Goal: Information Seeking & Learning: Learn about a topic

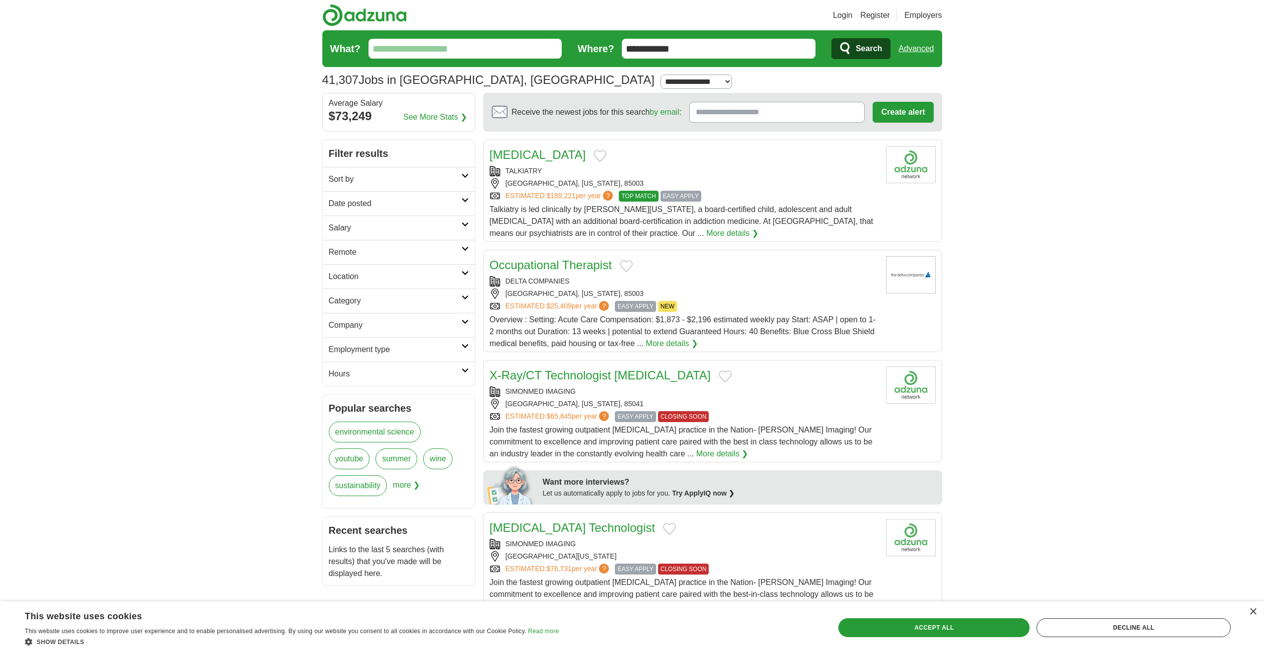
click at [385, 172] on link "Sort by" at bounding box center [399, 179] width 152 height 24
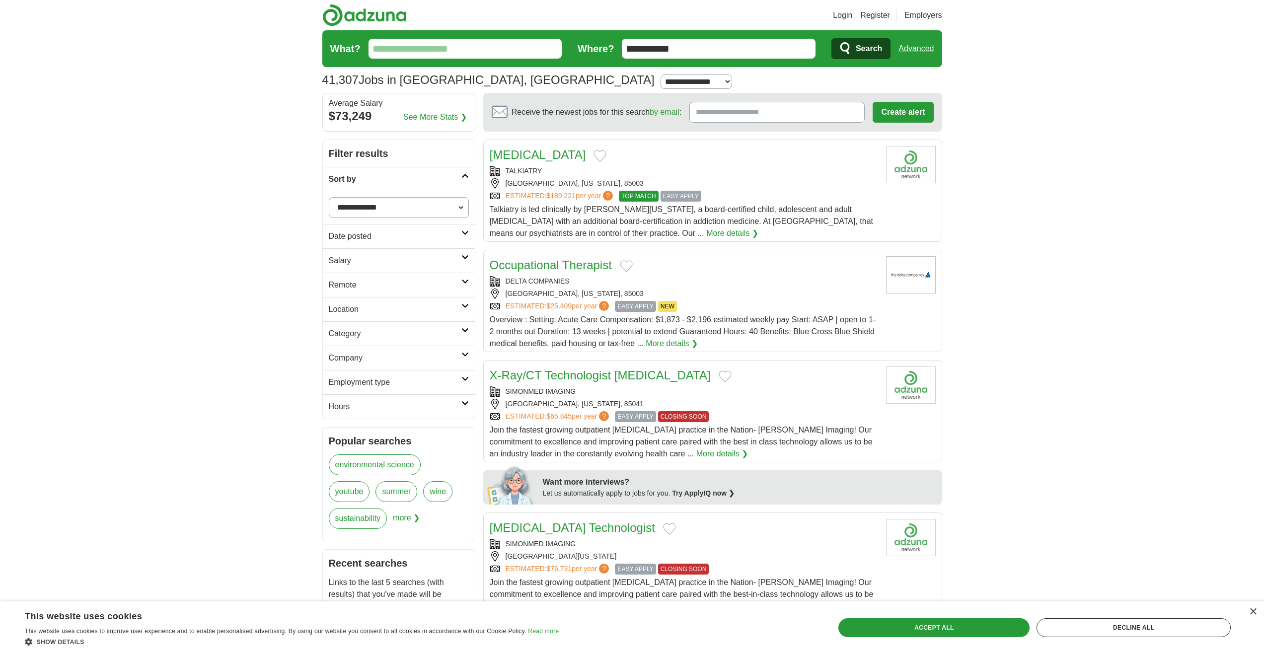
click at [372, 176] on h2 "Sort by" at bounding box center [395, 179] width 133 height 12
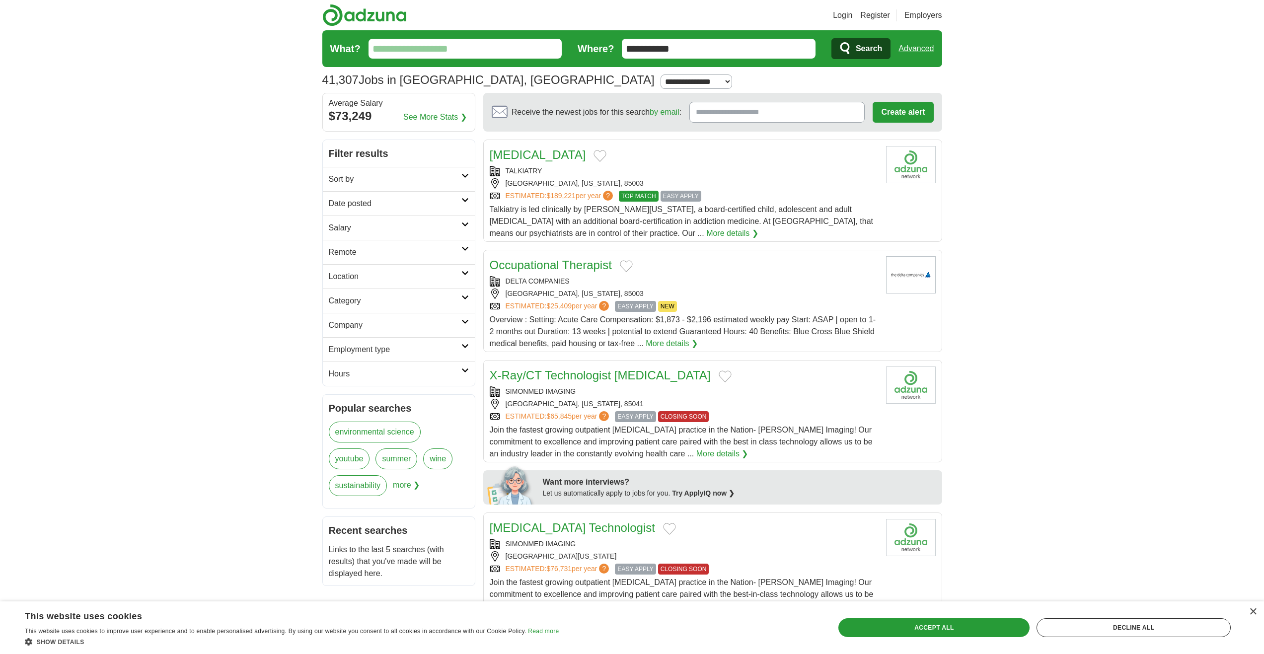
click at [361, 203] on h2 "Date posted" at bounding box center [395, 204] width 133 height 12
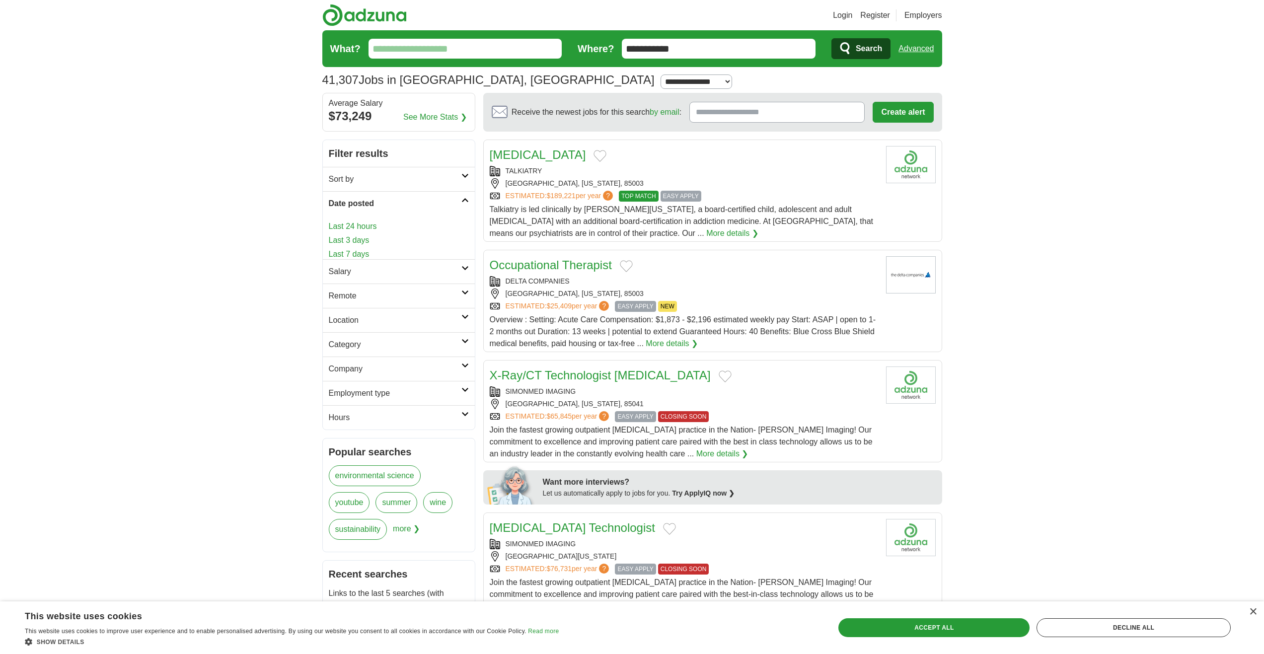
click at [354, 201] on h2 "Date posted" at bounding box center [395, 204] width 133 height 12
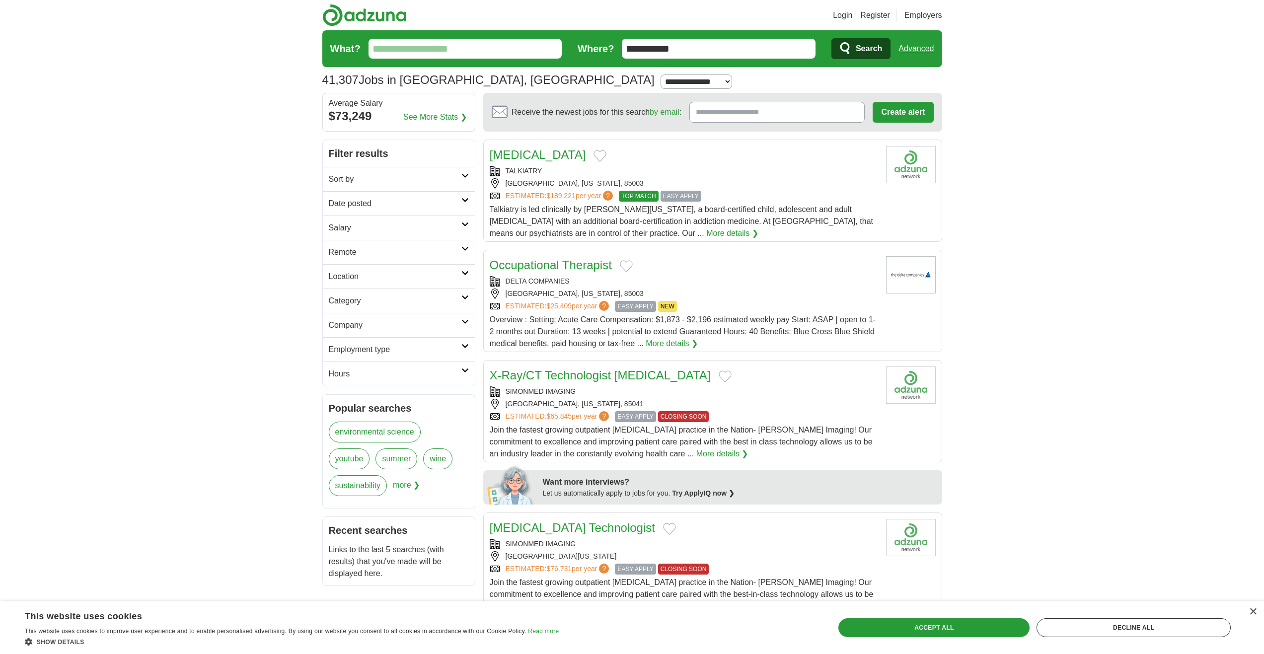
click at [364, 218] on link "Salary" at bounding box center [399, 228] width 152 height 24
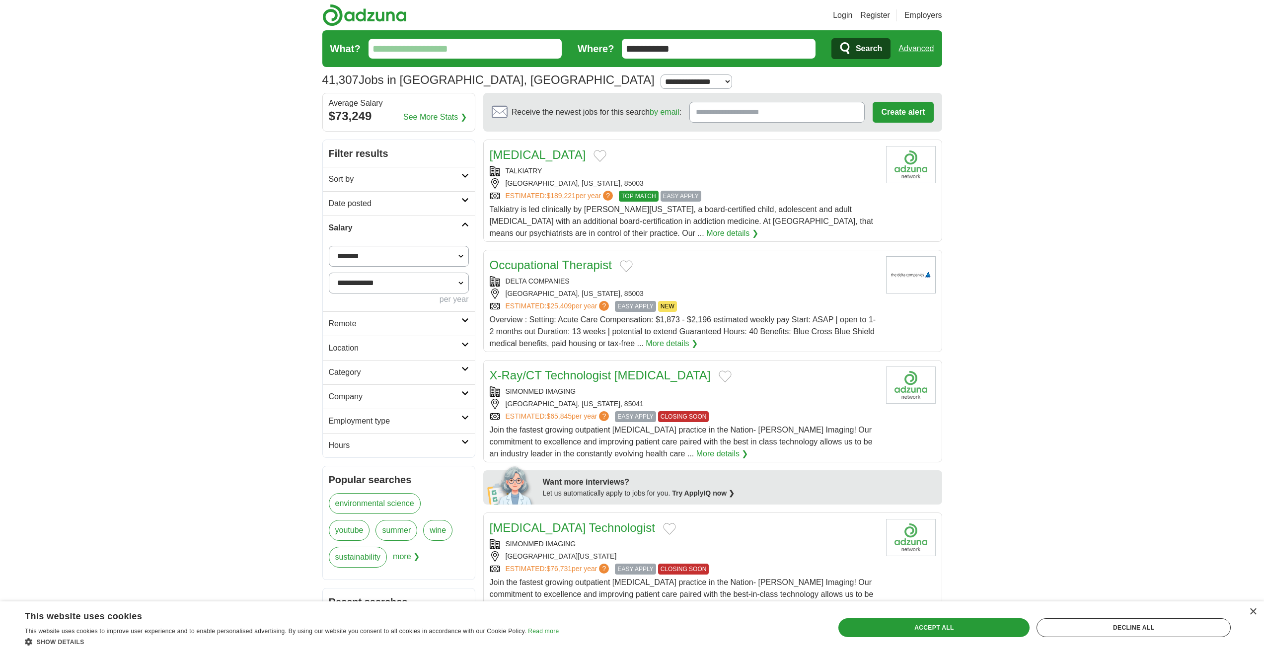
click at [361, 225] on h2 "Salary" at bounding box center [395, 228] width 133 height 12
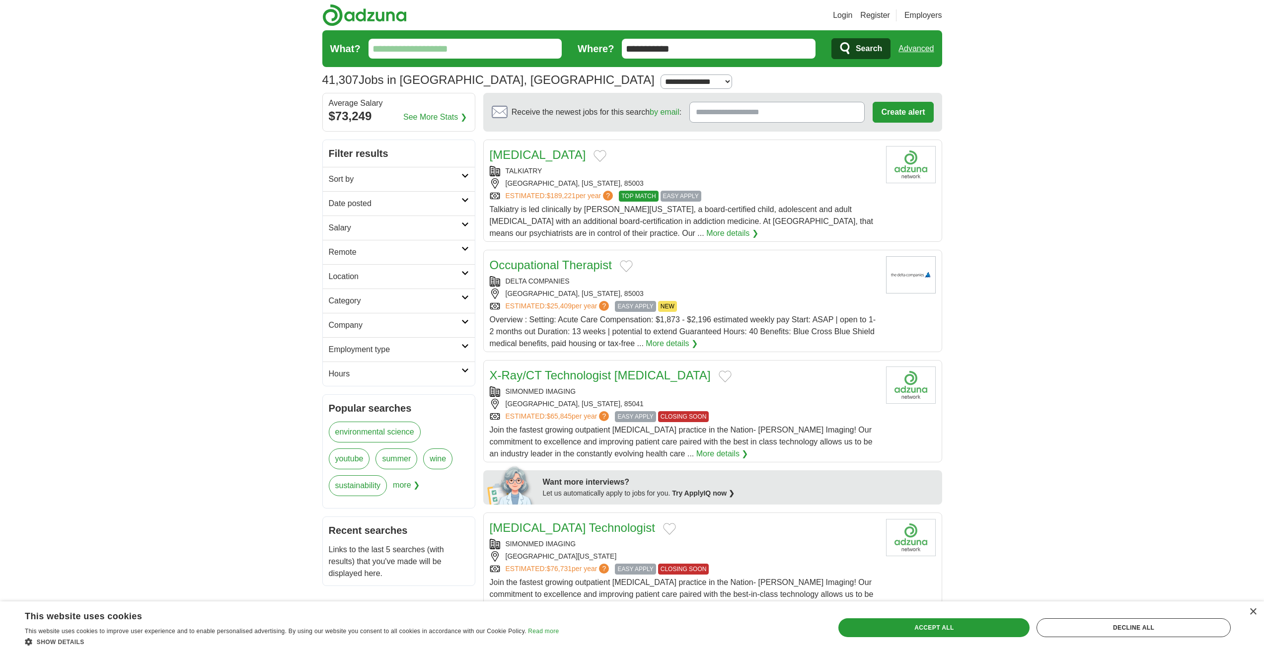
click at [365, 244] on link "Remote" at bounding box center [399, 252] width 152 height 24
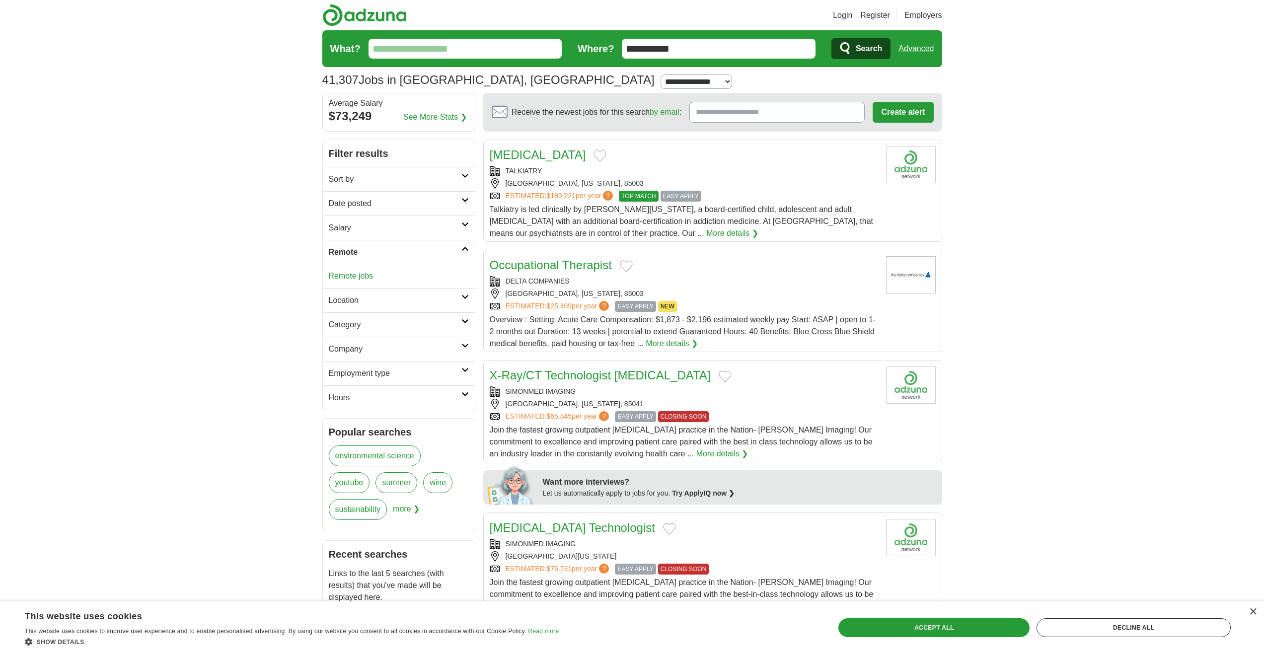
click at [363, 250] on h2 "Remote" at bounding box center [395, 252] width 133 height 12
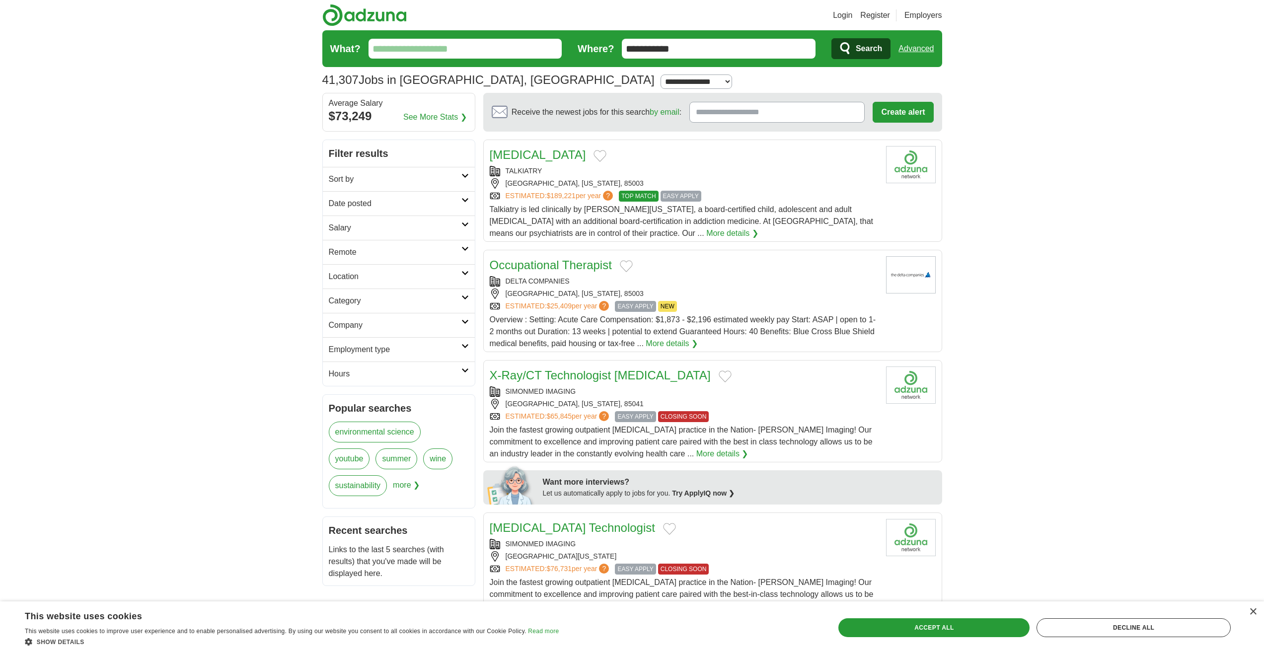
click at [356, 278] on h2 "Location" at bounding box center [395, 277] width 133 height 12
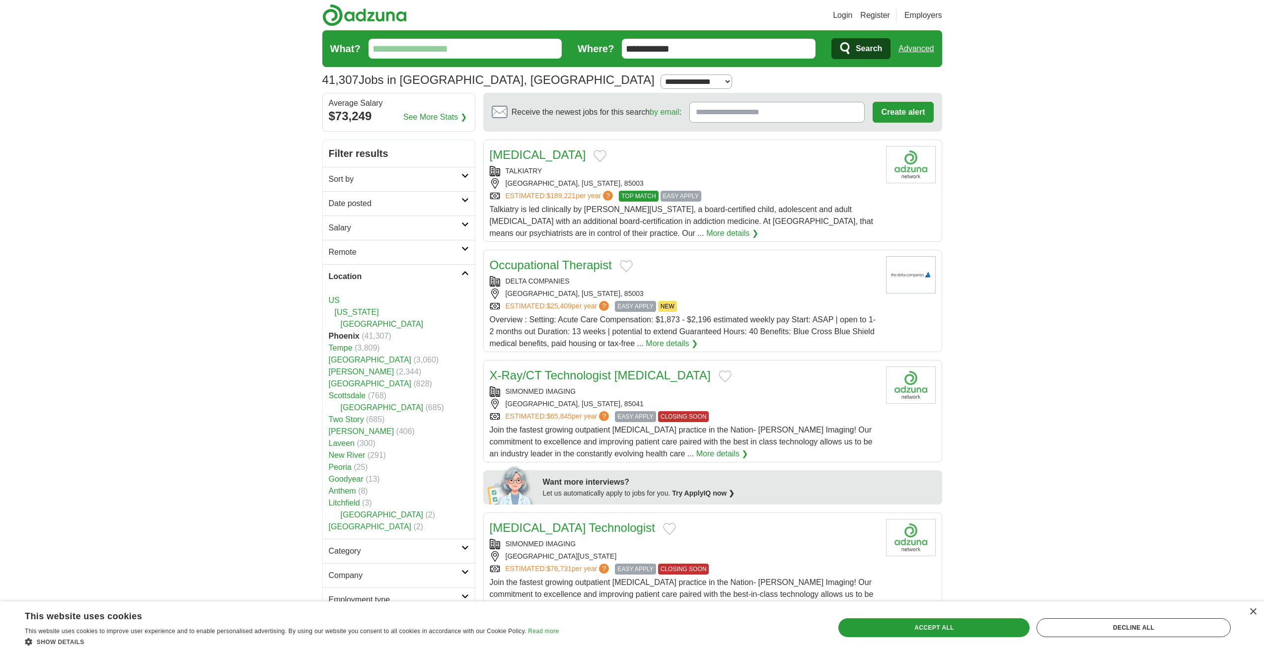
click at [353, 278] on h2 "Location" at bounding box center [395, 277] width 133 height 12
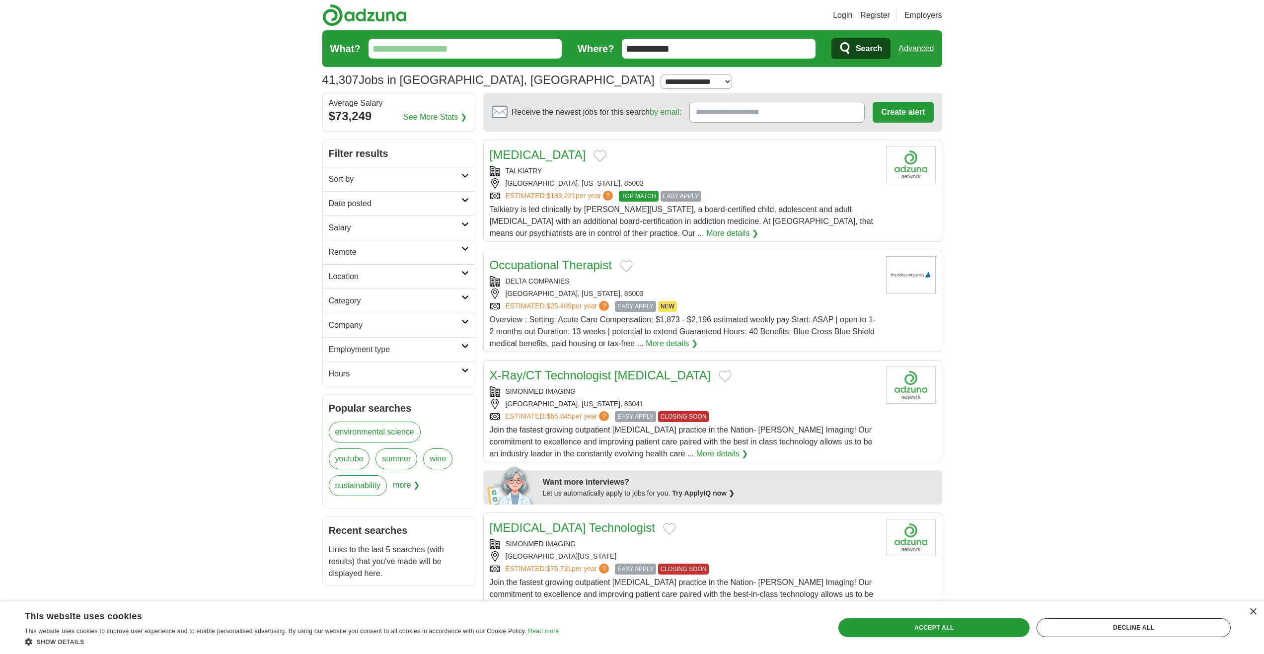
click at [355, 295] on h2 "Category" at bounding box center [395, 301] width 133 height 12
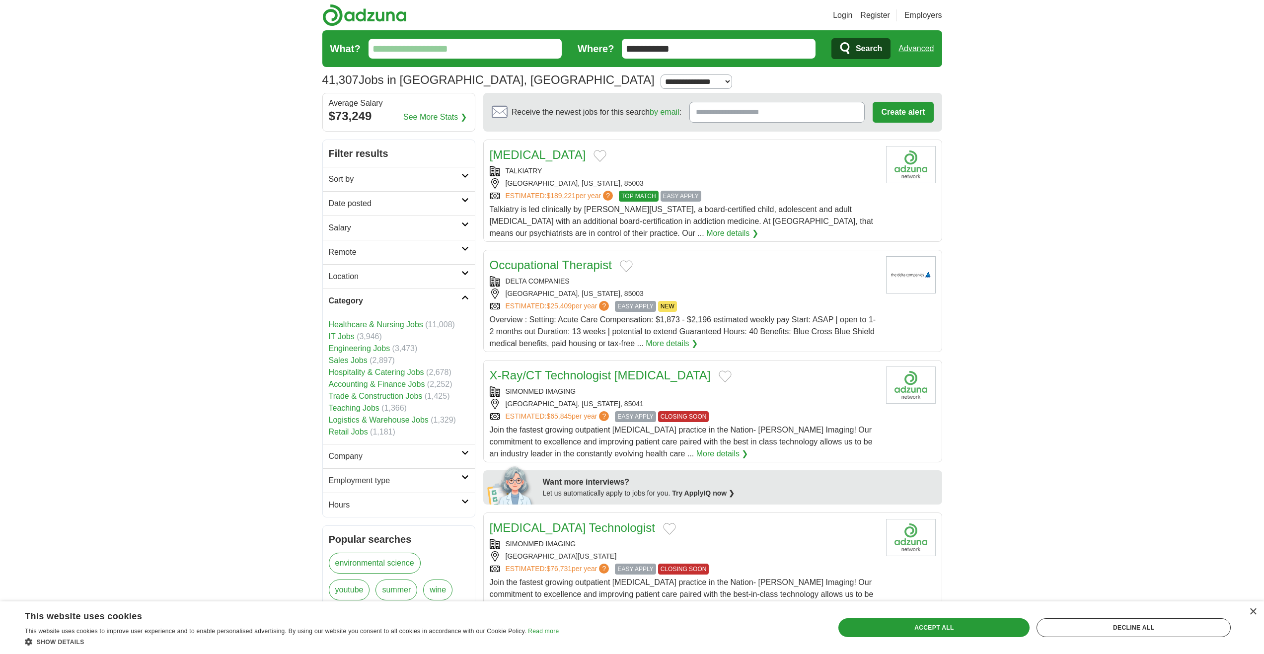
click at [360, 300] on h2 "Category" at bounding box center [395, 301] width 133 height 12
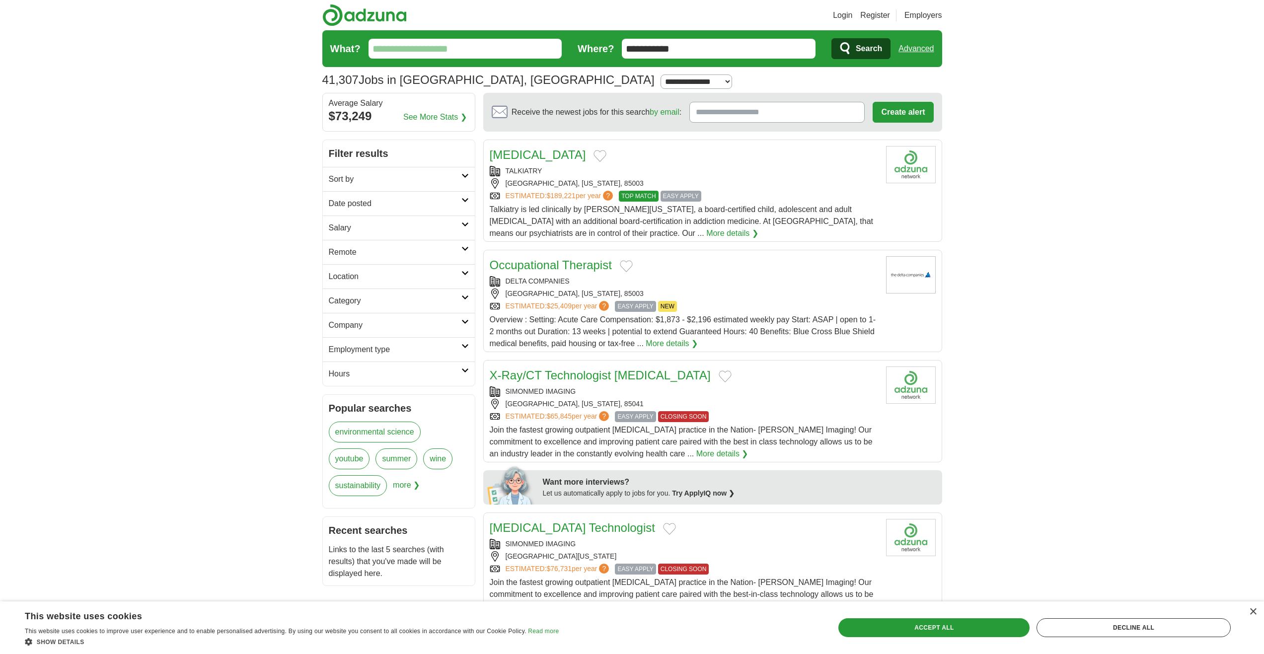
click at [357, 325] on h2 "Company" at bounding box center [395, 325] width 133 height 12
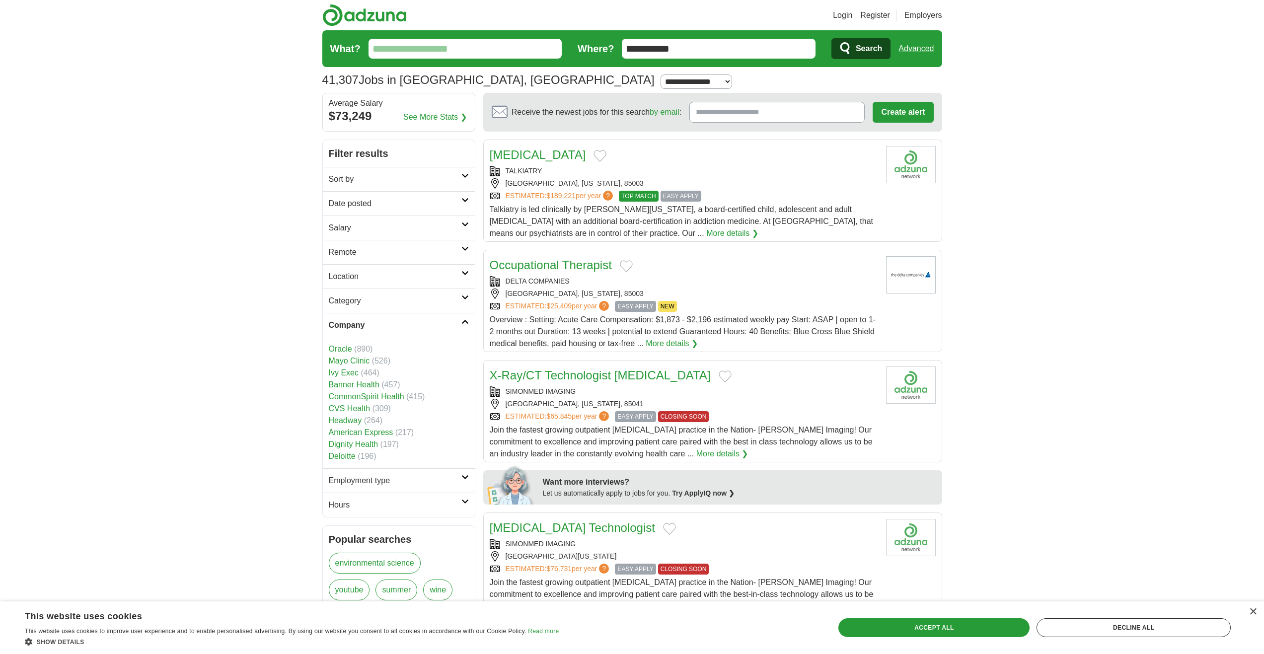
click at [359, 323] on h2 "Company" at bounding box center [395, 325] width 133 height 12
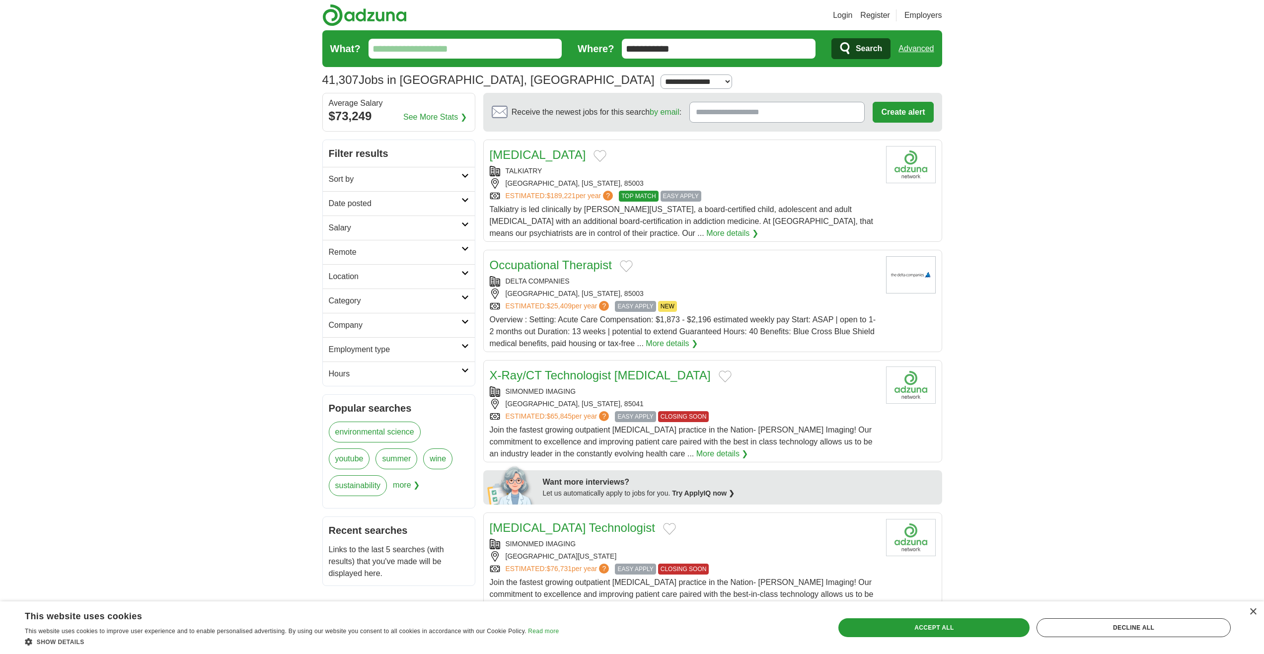
click at [355, 358] on link "Employment type" at bounding box center [399, 349] width 152 height 24
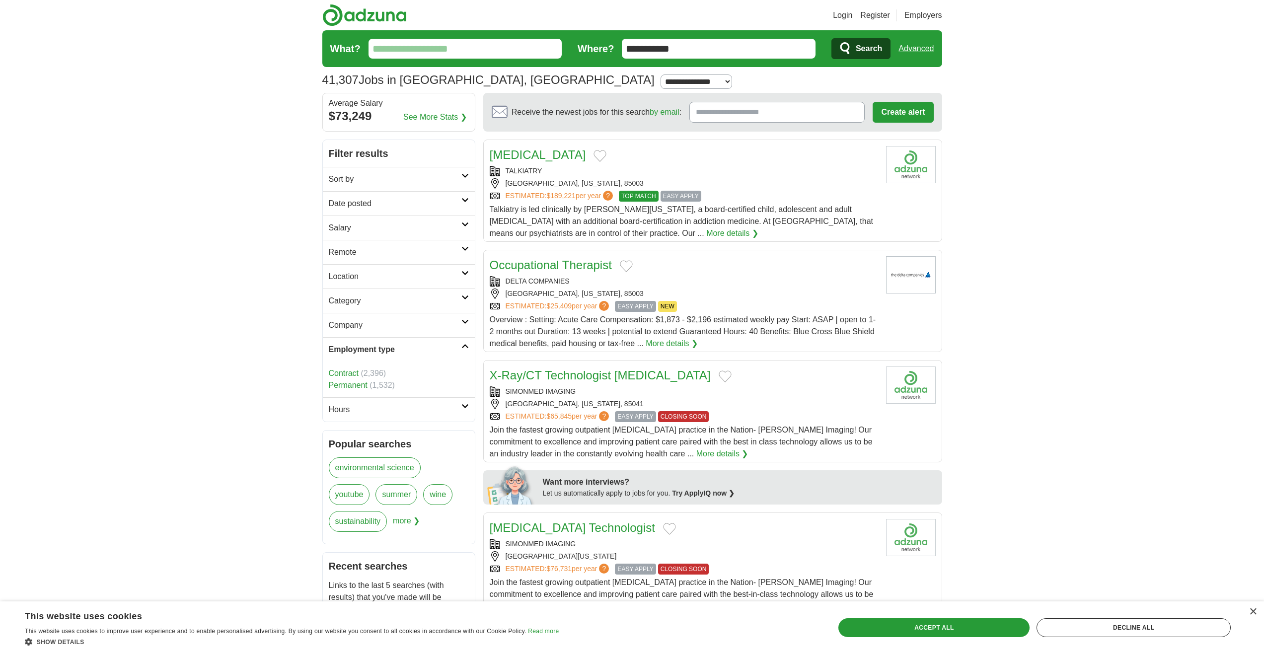
click at [355, 348] on h2 "Employment type" at bounding box center [395, 350] width 133 height 12
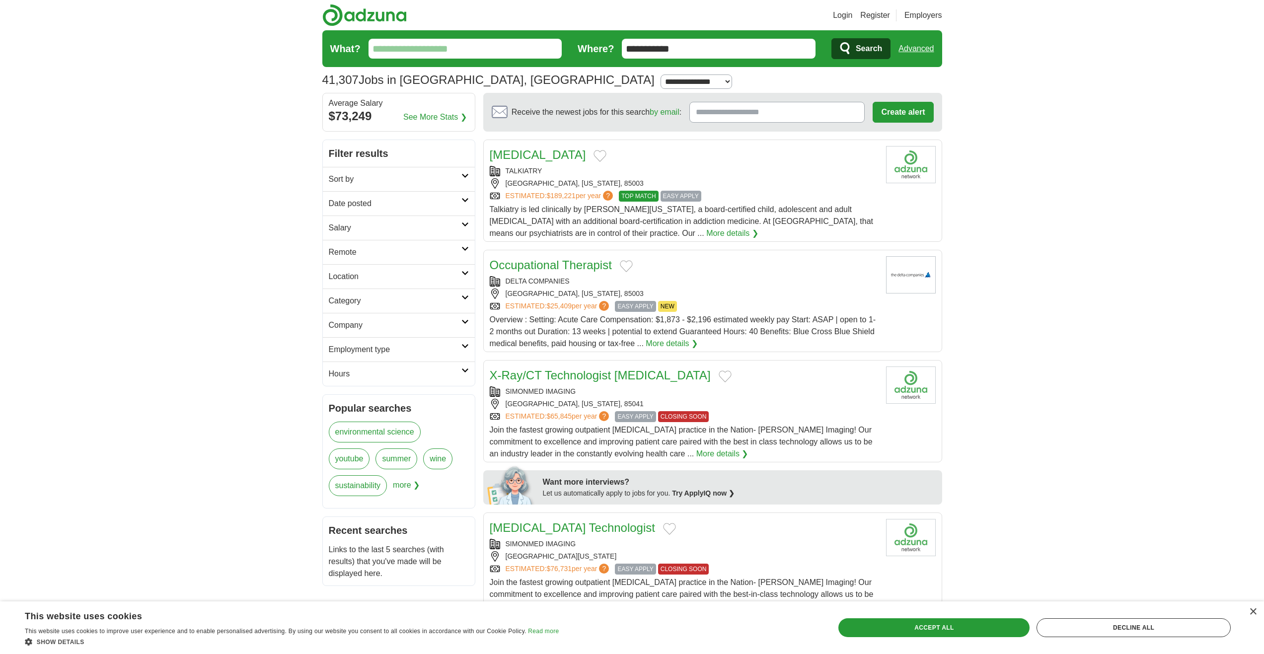
click at [357, 371] on h2 "Hours" at bounding box center [395, 374] width 133 height 12
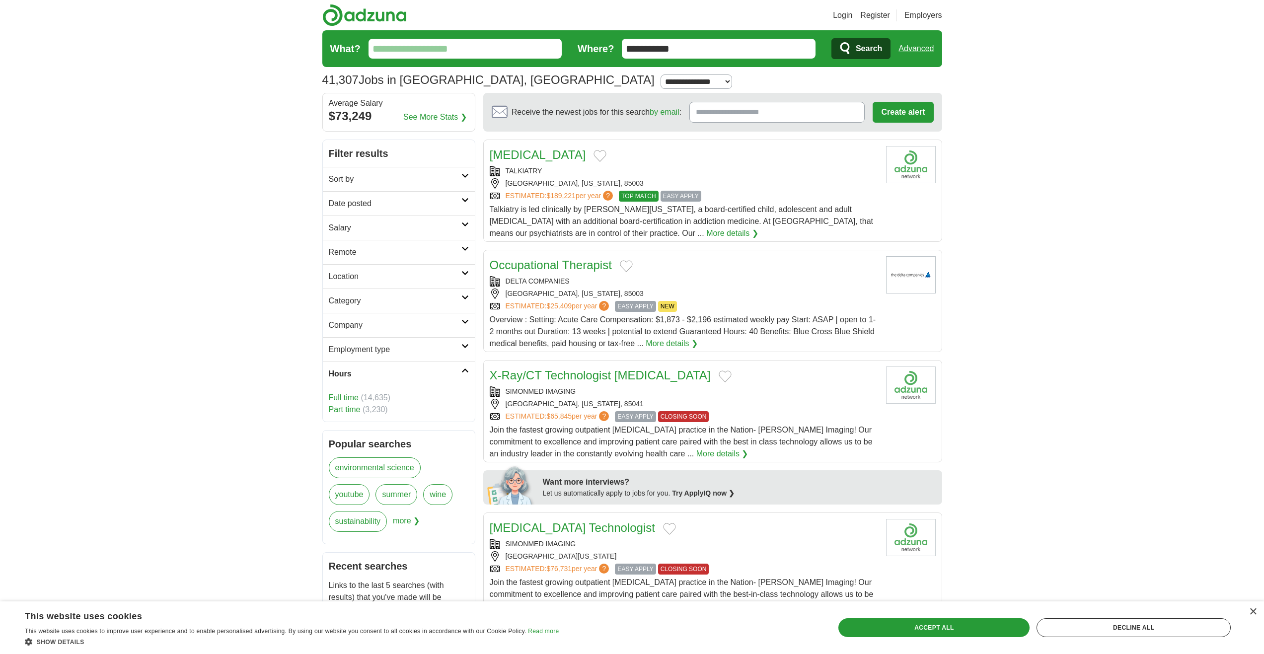
click at [353, 369] on h2 "Hours" at bounding box center [395, 374] width 133 height 12
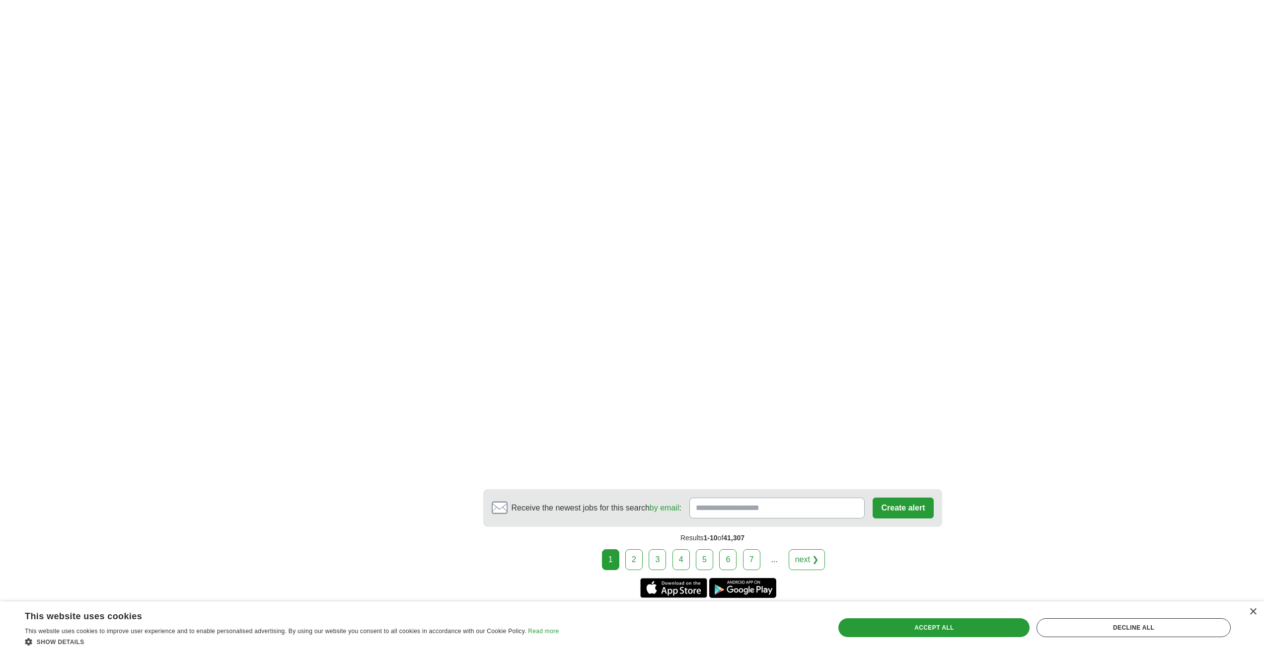
scroll to position [1341, 0]
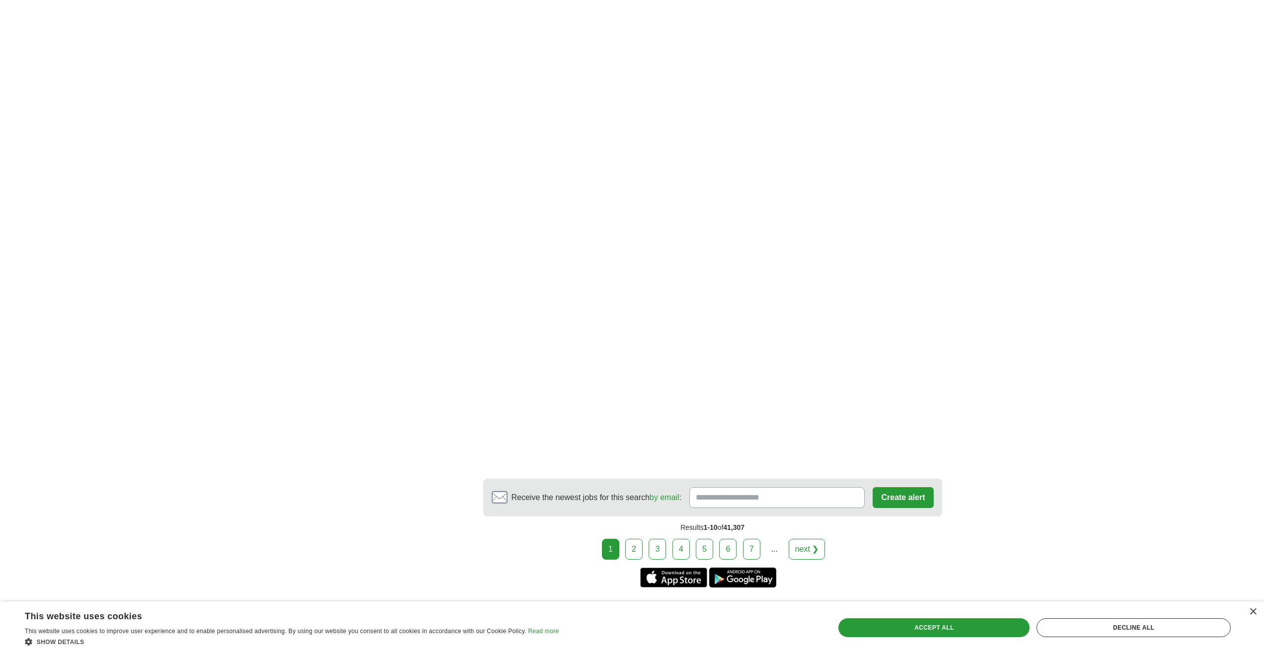
click at [808, 551] on link "next ❯" at bounding box center [807, 549] width 37 height 21
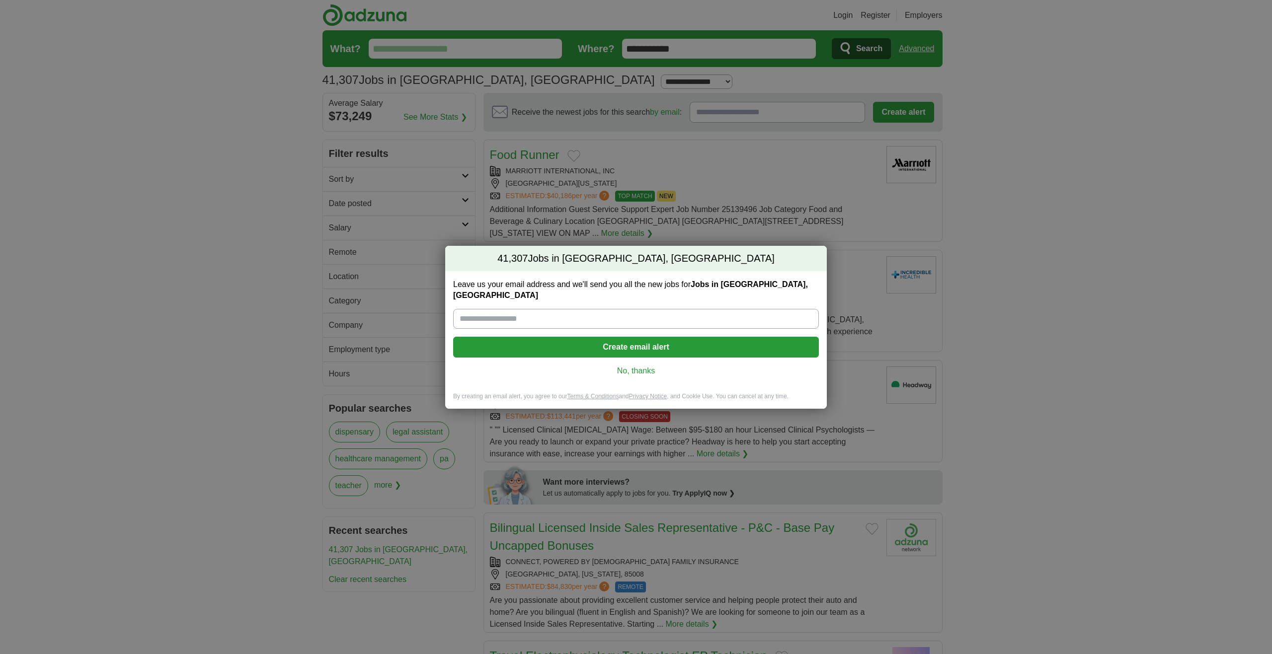
click at [1067, 358] on div "41,307 Jobs in Phoenix, AZ Leave us your email address and we'll send you all t…" at bounding box center [636, 327] width 1272 height 654
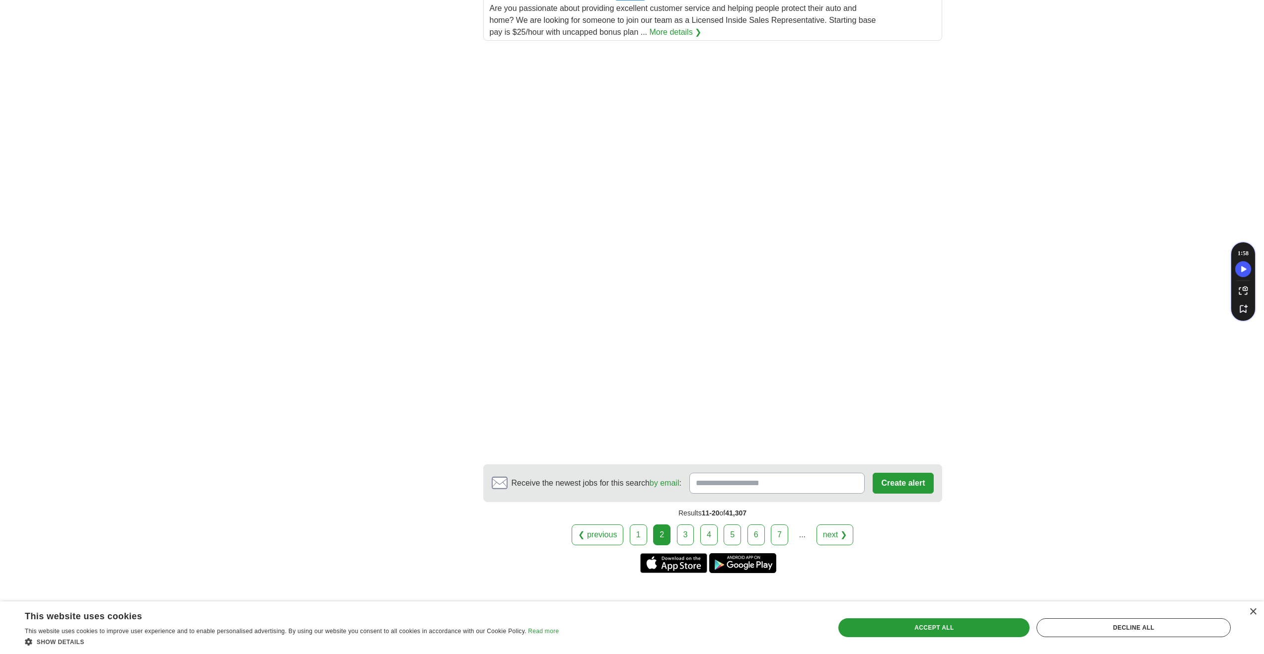
scroll to position [1341, 0]
click at [843, 533] on link "next ❯" at bounding box center [835, 531] width 37 height 21
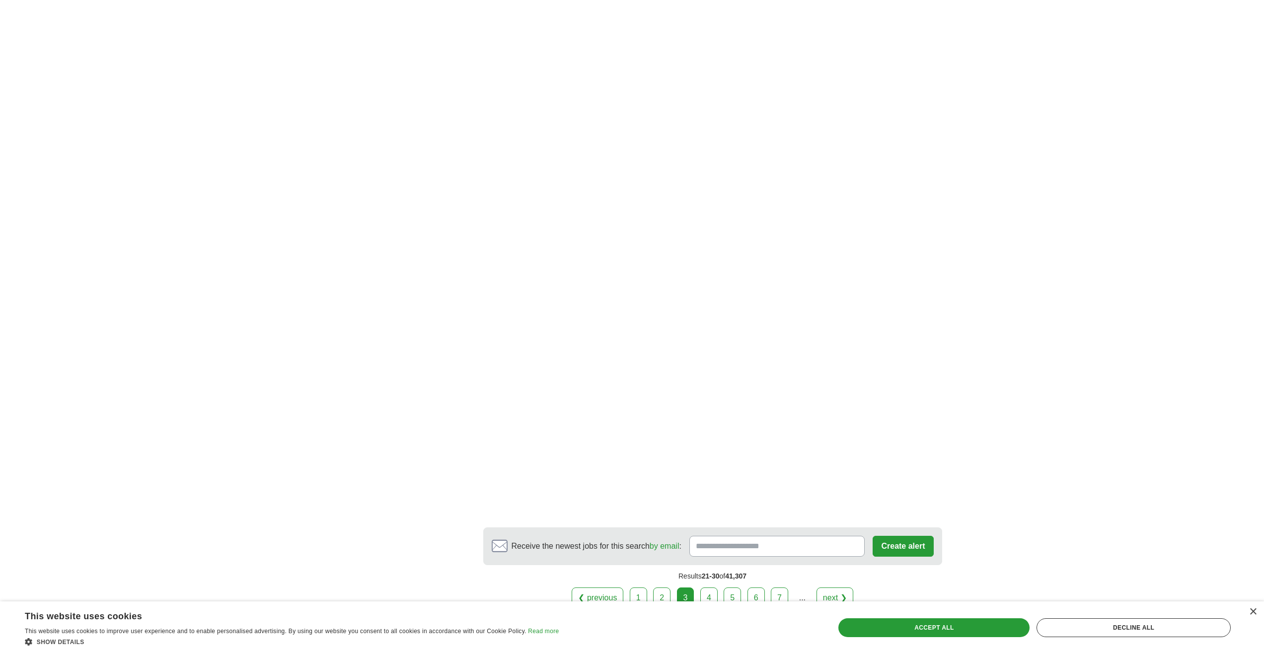
scroll to position [1441, 0]
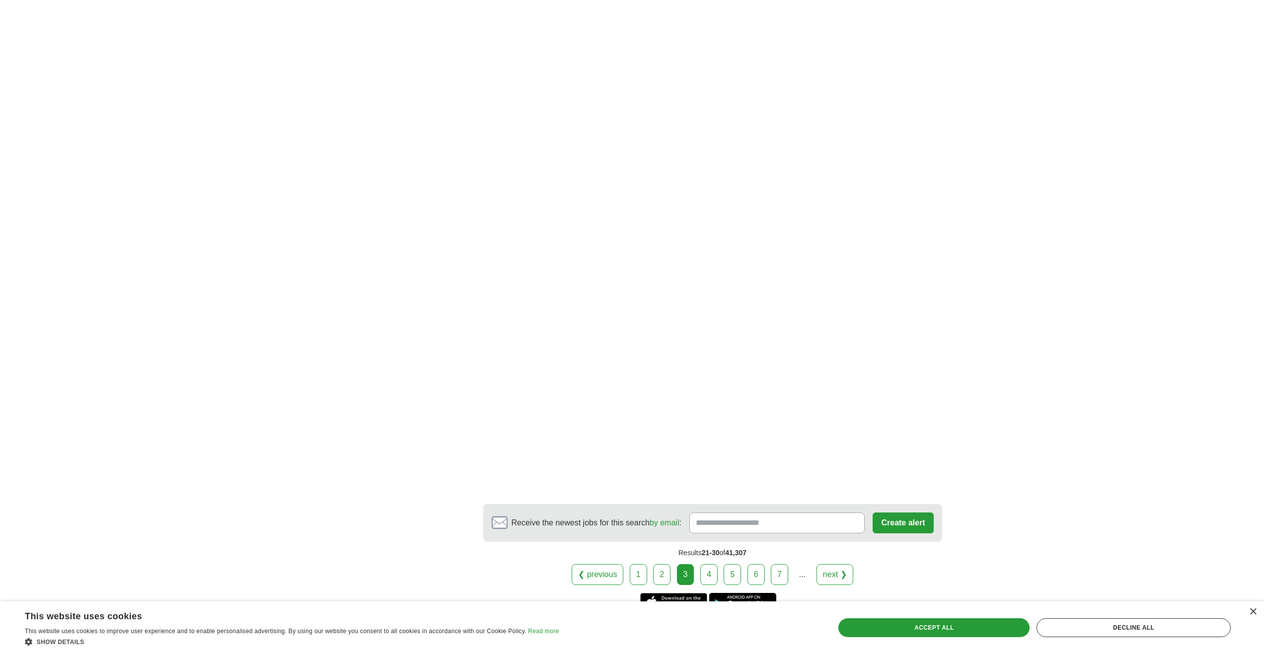
click at [845, 564] on link "next ❯" at bounding box center [835, 574] width 37 height 21
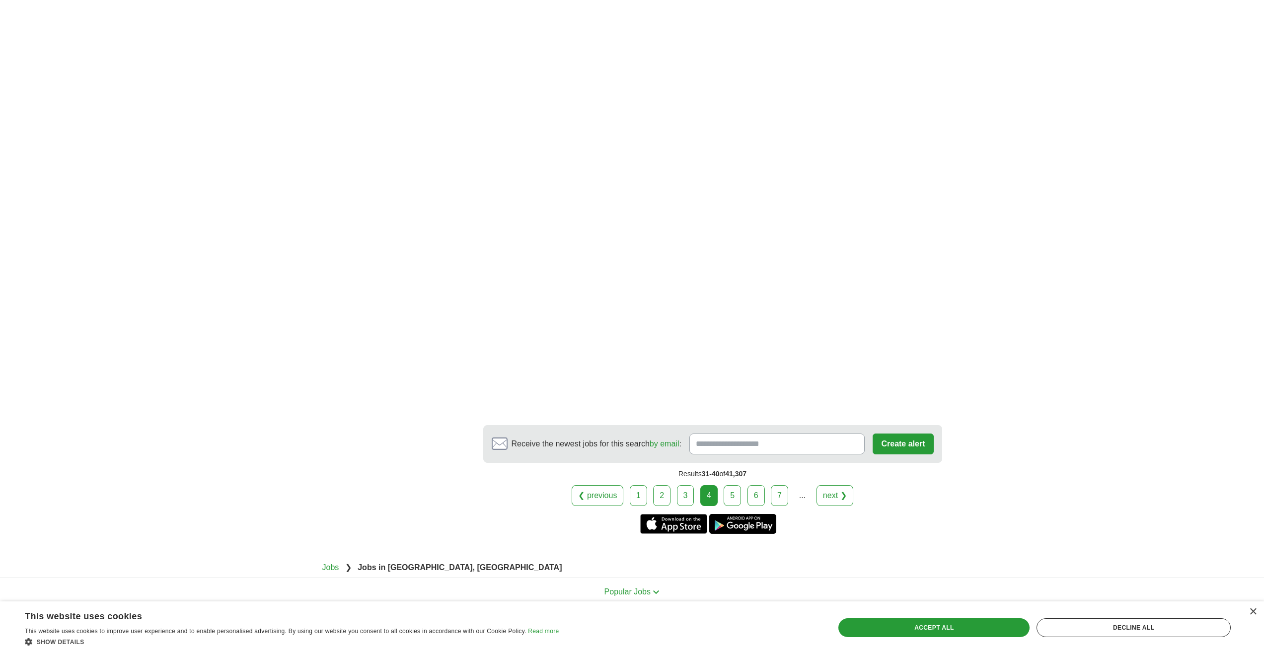
scroll to position [1391, 0]
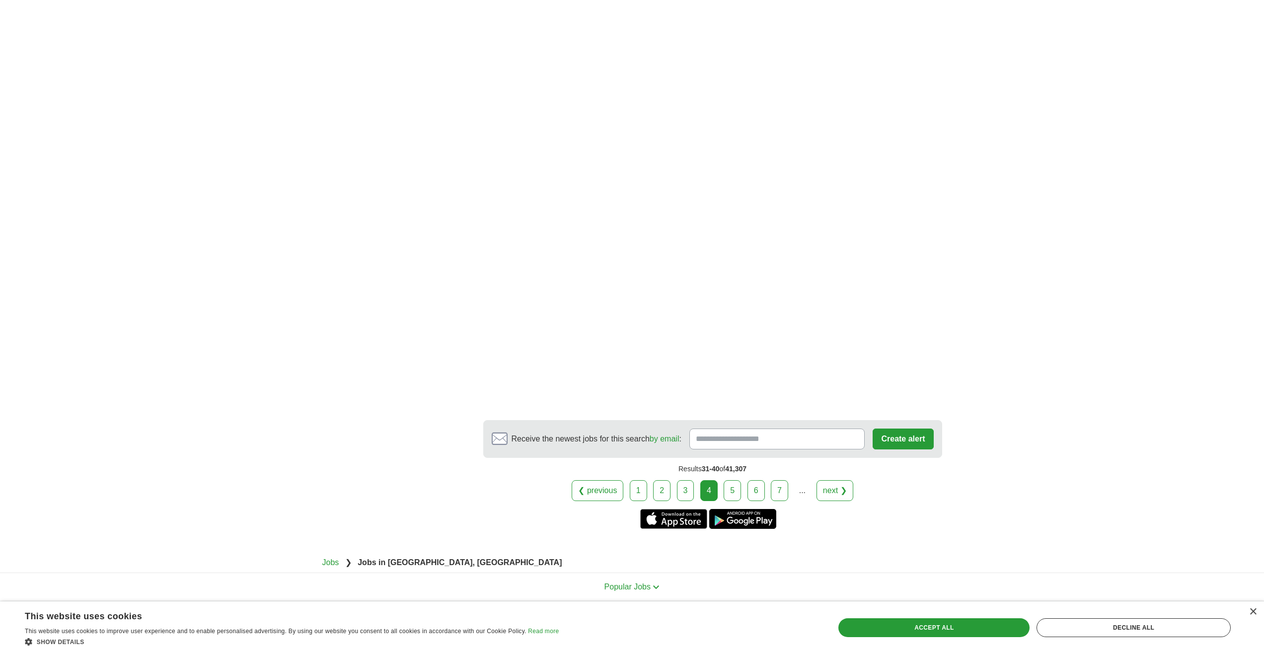
click at [851, 493] on div "❮ previous 1 2 3 4 5 6 7 ... next ❯" at bounding box center [712, 490] width 459 height 21
click at [841, 489] on link "next ❯" at bounding box center [835, 490] width 37 height 21
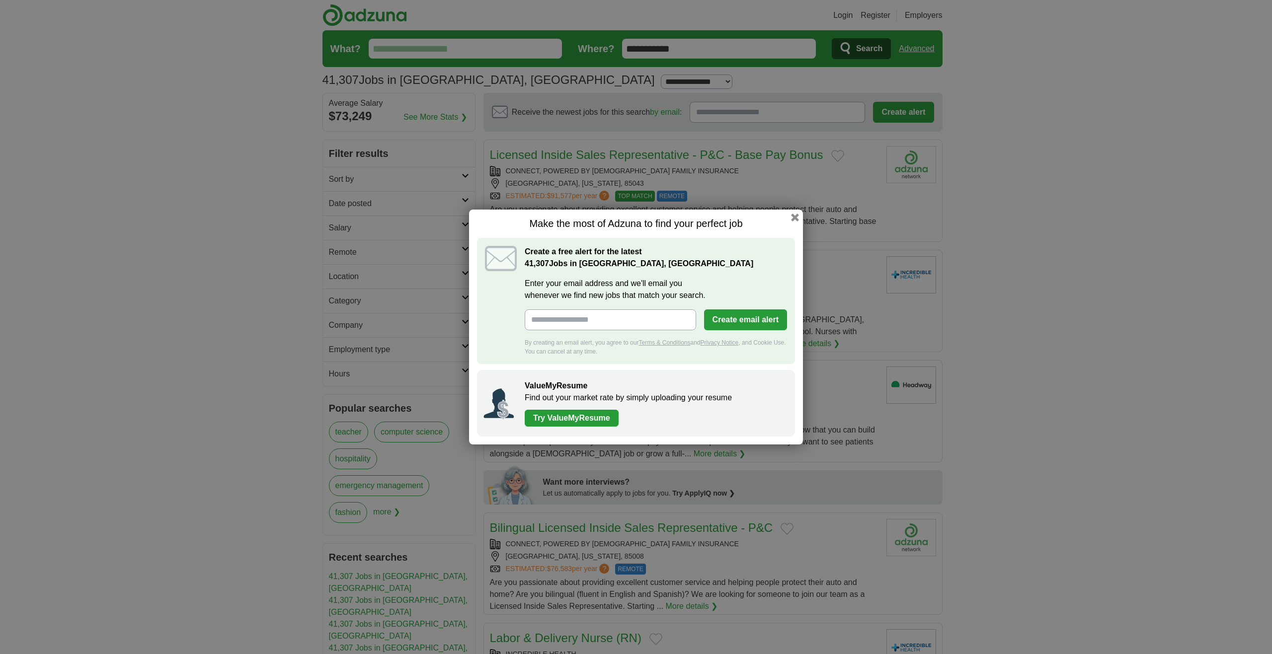
click at [984, 287] on div "Make the most of Adzuna to find your perfect job Create a free alert for the la…" at bounding box center [636, 327] width 1272 height 654
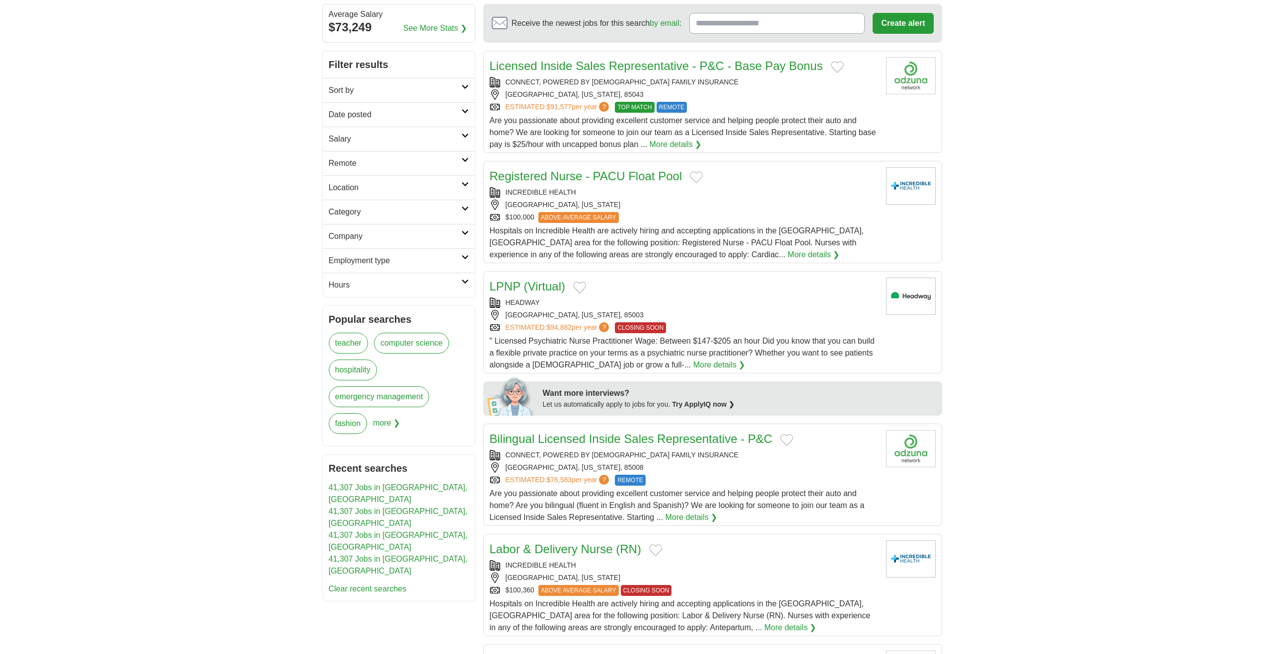
scroll to position [298, 0]
